Goal: Task Accomplishment & Management: Use online tool/utility

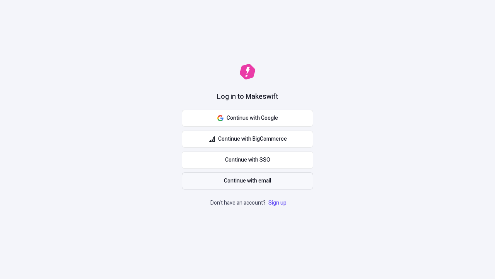
click at [248, 181] on span "Continue with email" at bounding box center [247, 180] width 47 height 9
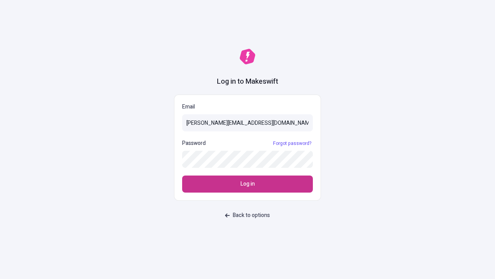
click at [248, 184] on span "Log in" at bounding box center [248, 183] width 14 height 9
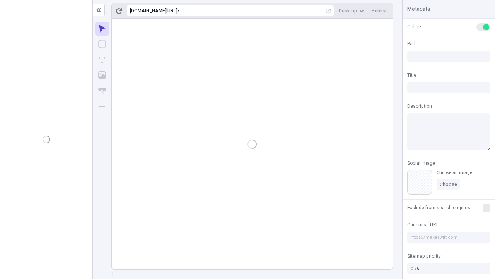
type input "/deep-link-acidus"
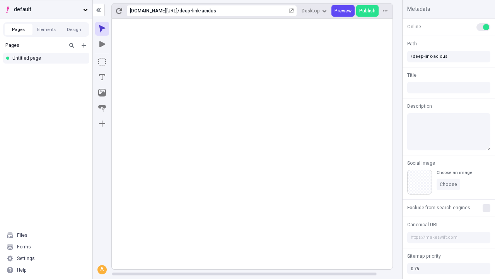
click at [46, 9] on span "default" at bounding box center [47, 9] width 66 height 9
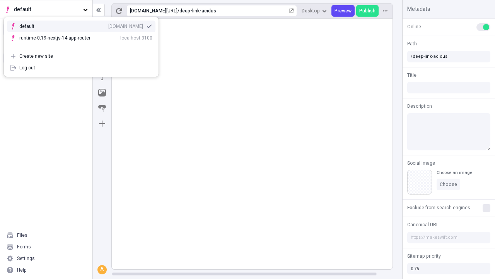
click at [81, 56] on div "Create new site" at bounding box center [85, 56] width 133 height 6
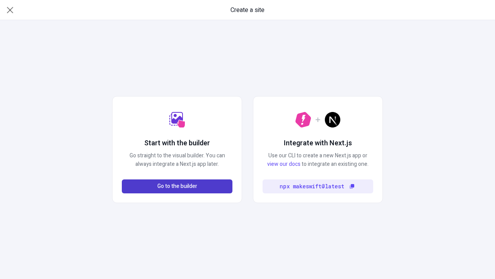
click at [177, 186] on span "Go to the builder" at bounding box center [177, 186] width 40 height 9
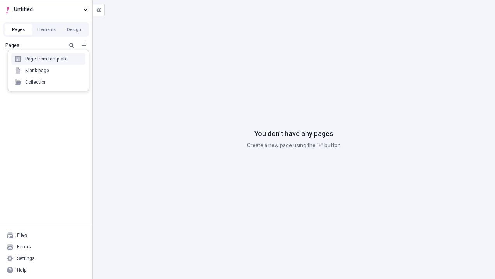
click at [48, 70] on div "Blank page" at bounding box center [48, 71] width 74 height 12
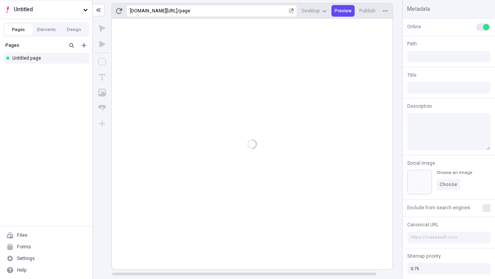
type input "/page"
click at [102, 62] on icon "Box" at bounding box center [102, 62] width 8 height 8
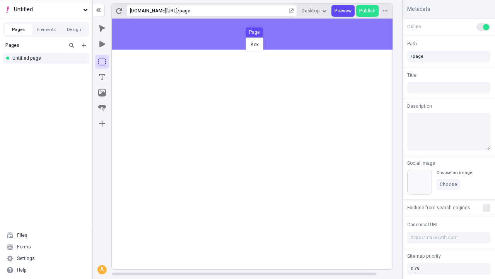
click at [260, 34] on div "Box Page" at bounding box center [247, 139] width 495 height 279
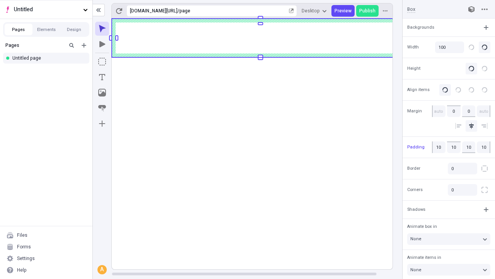
click at [102, 92] on icon "Image" at bounding box center [102, 93] width 8 height 8
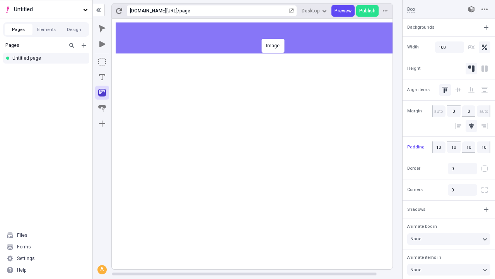
click at [260, 38] on div "Image" at bounding box center [247, 139] width 495 height 279
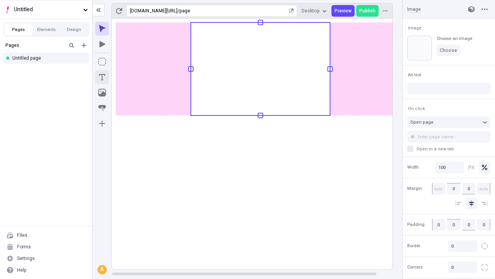
click at [102, 77] on icon "Text" at bounding box center [102, 77] width 6 height 6
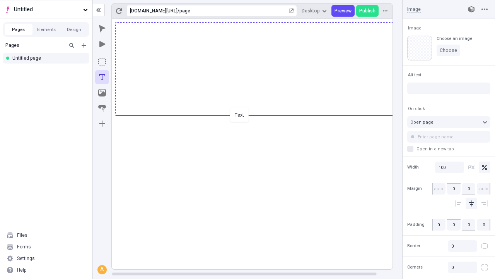
click at [260, 114] on div "Text" at bounding box center [247, 139] width 495 height 279
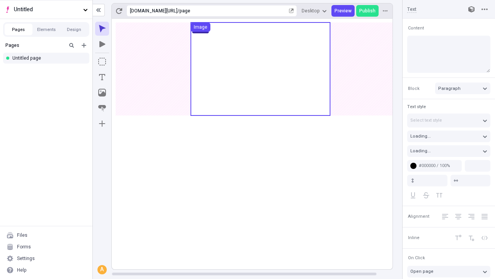
type input "18"
type input "1.5"
type textarea "Monotonectally target inexpensive solutions, then holisticly customize sticky n…"
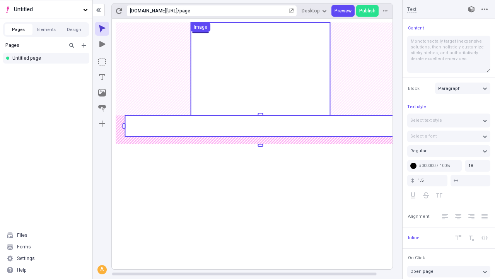
click at [260, 126] on rect at bounding box center [260, 125] width 271 height 21
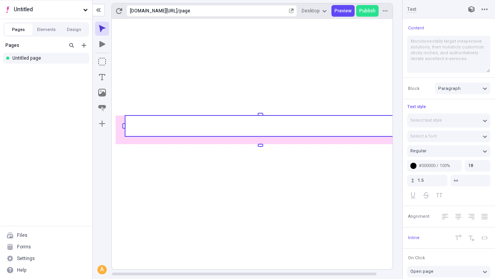
click at [260, 126] on rect at bounding box center [260, 125] width 271 height 21
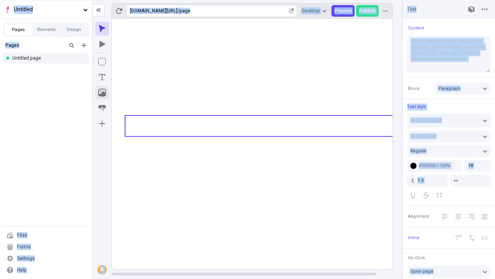
click at [102, 92] on icon "Image" at bounding box center [102, 93] width 8 height 8
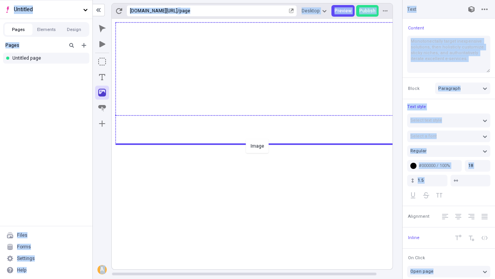
click at [260, 143] on div "Image" at bounding box center [247, 139] width 495 height 279
